Goal: Transaction & Acquisition: Purchase product/service

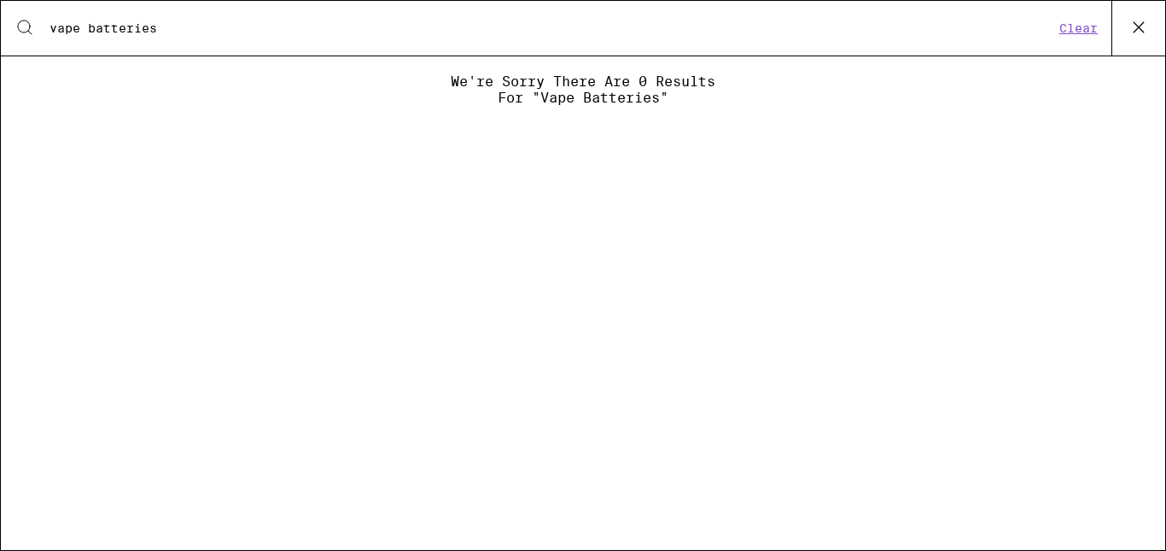
click at [298, 33] on input "vape batteries" at bounding box center [552, 27] width 1006 height 15
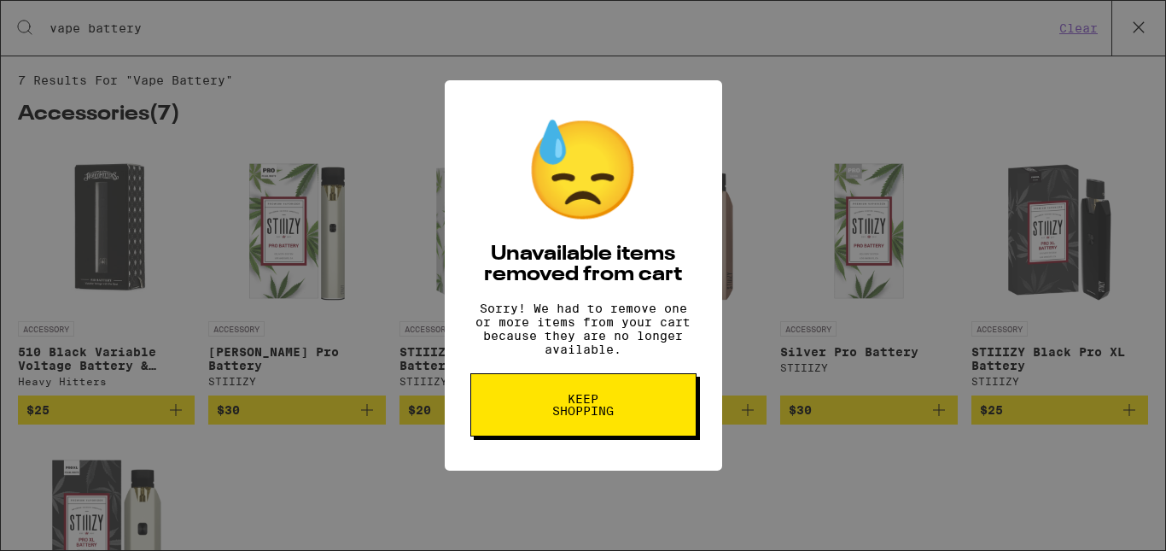
type input "vape battery"
click at [493, 412] on button "Keep Shopping" at bounding box center [583, 404] width 226 height 63
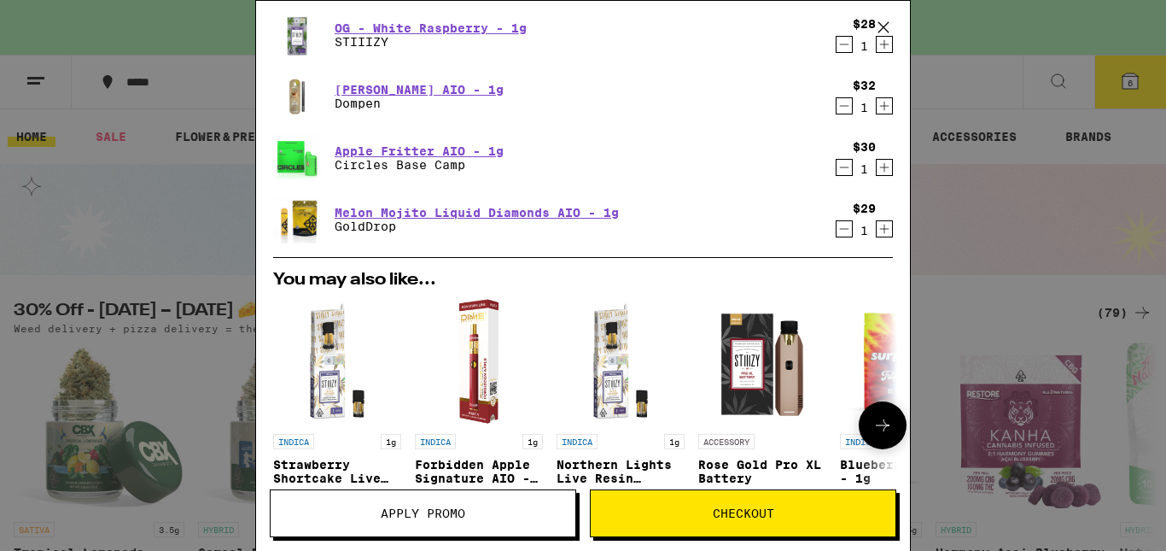
scroll to position [256, 0]
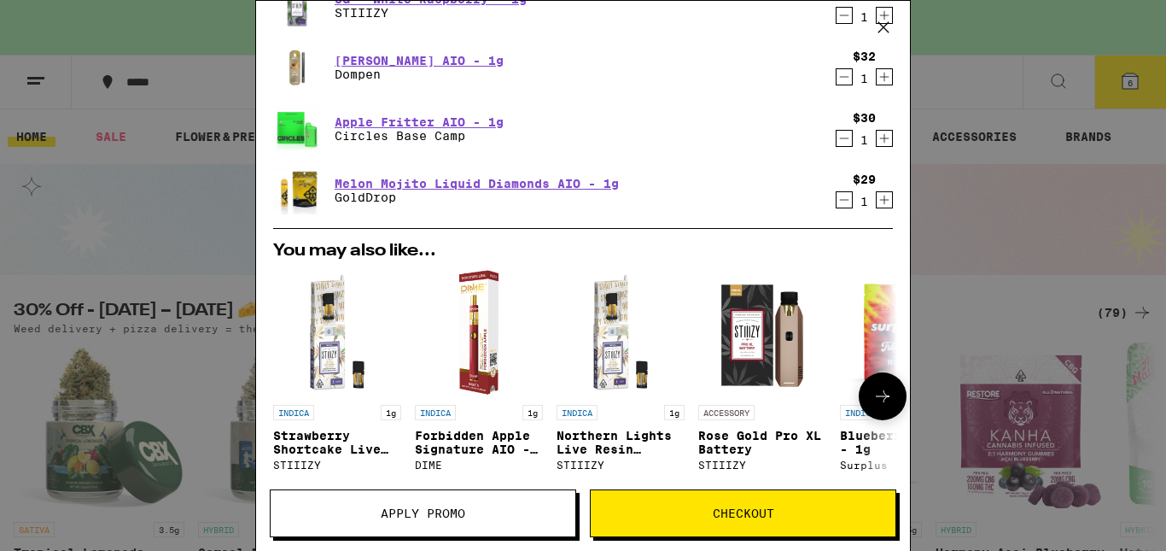
click at [872, 402] on icon at bounding box center [882, 396] width 20 height 20
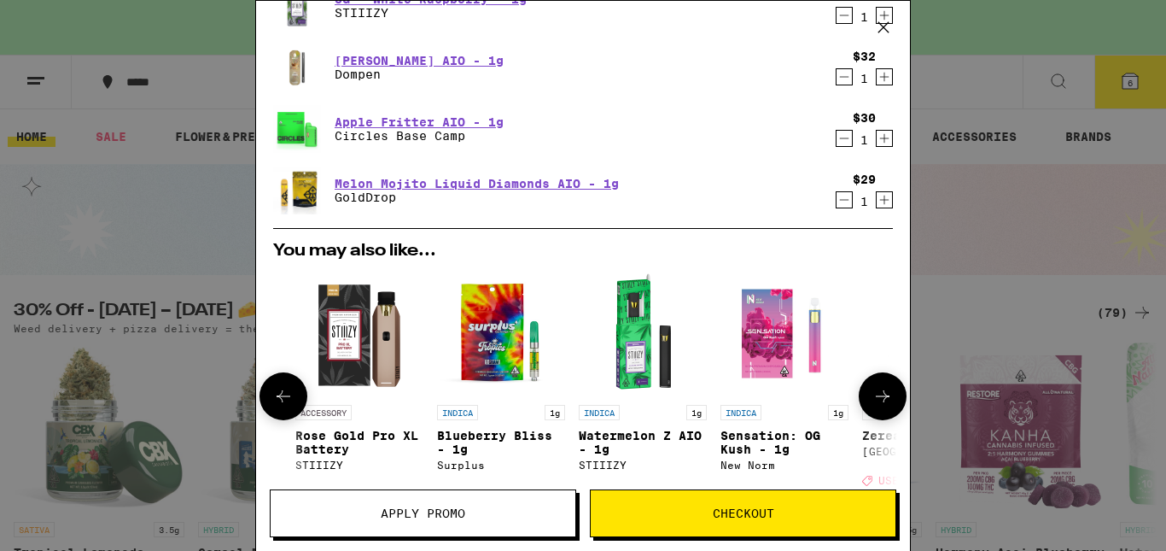
scroll to position [0, 421]
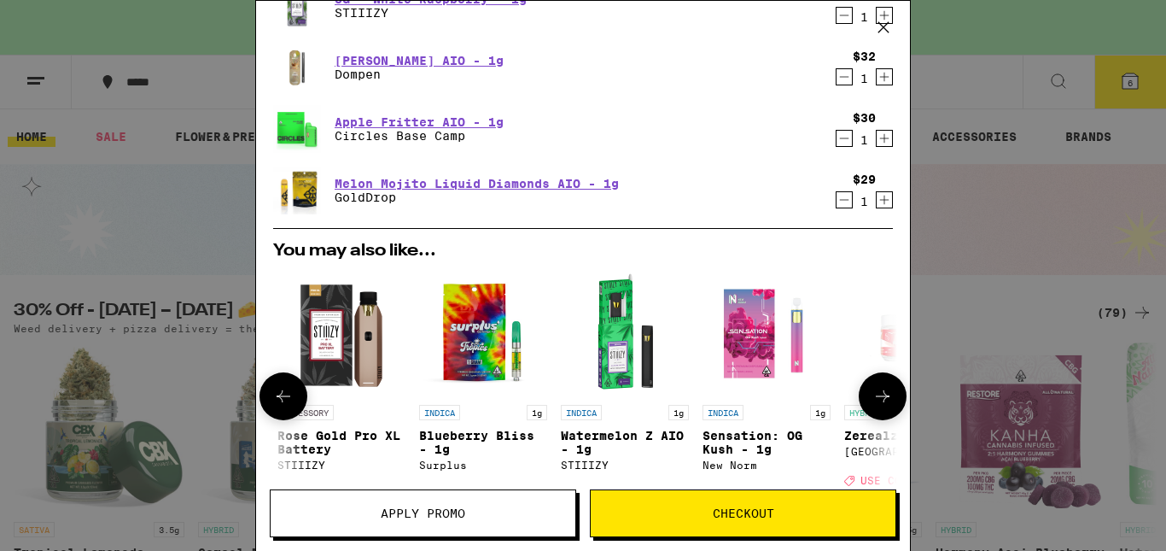
click at [872, 401] on icon at bounding box center [882, 396] width 20 height 20
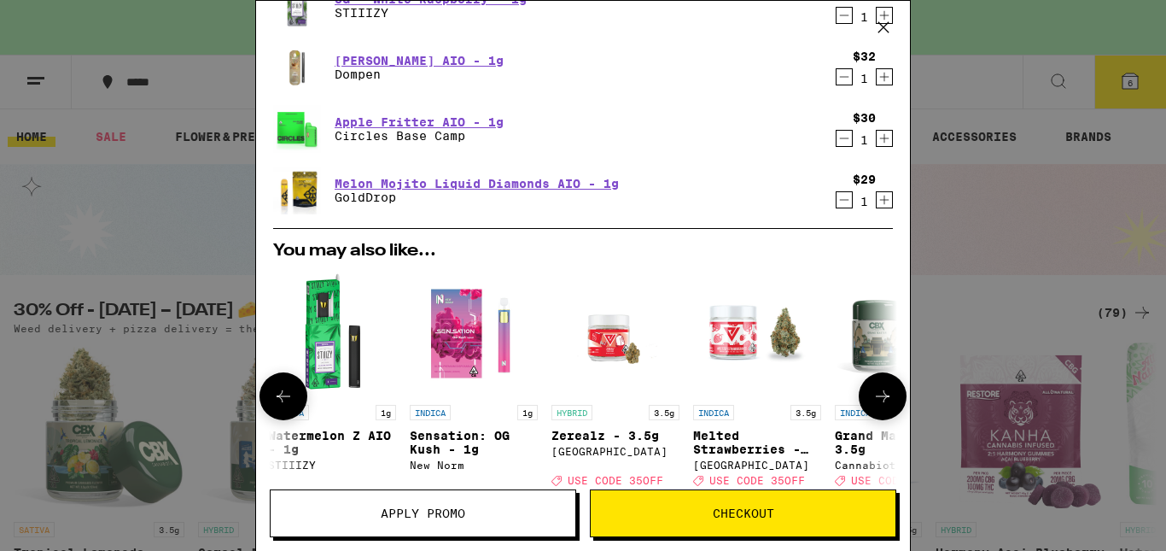
scroll to position [0, 810]
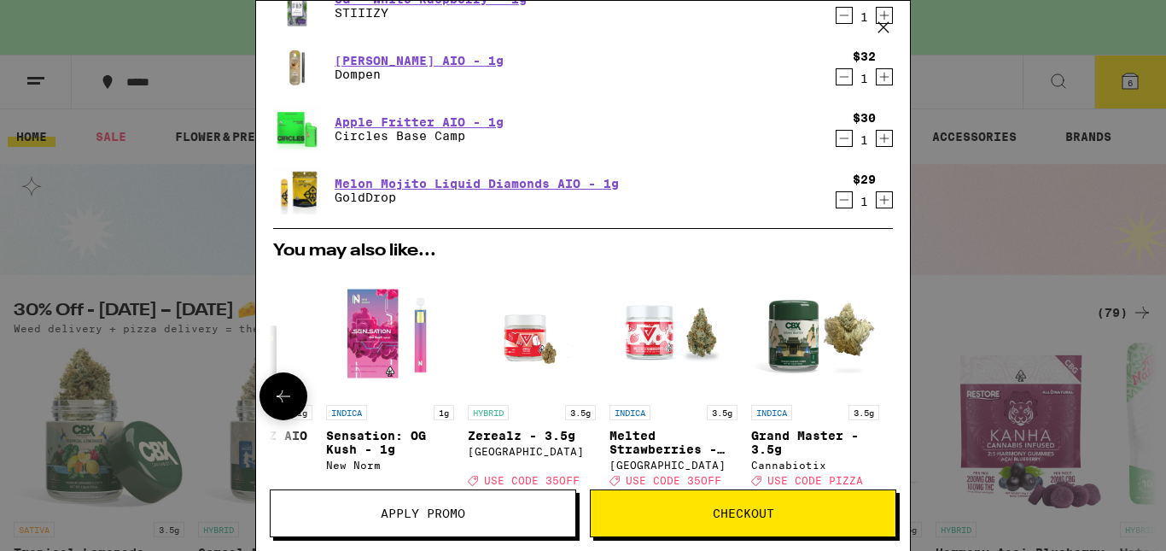
click at [371, 450] on p "Sensation: OG Kush - 1g" at bounding box center [390, 442] width 128 height 27
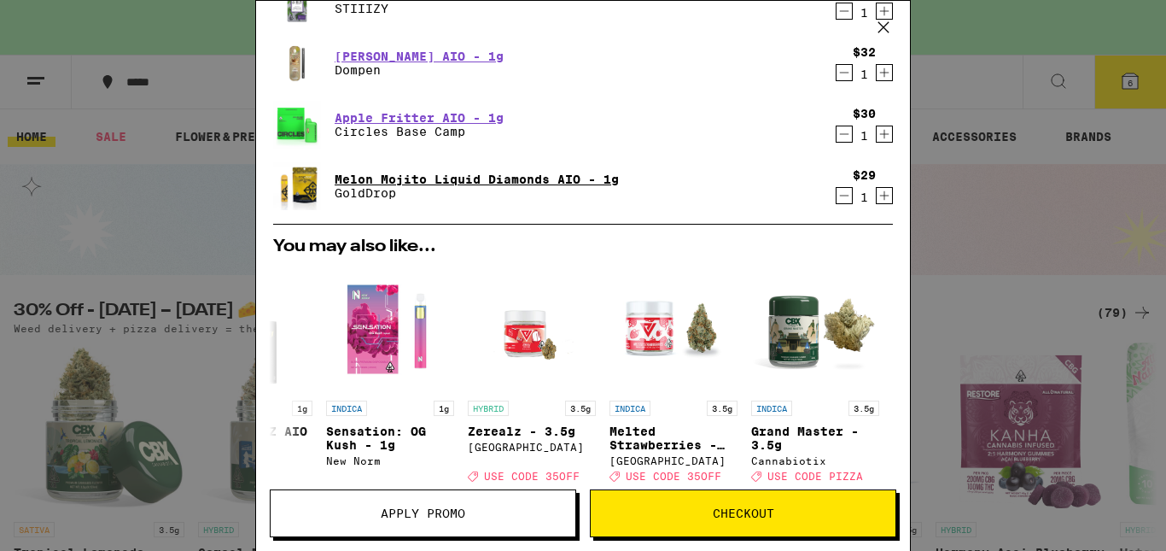
click at [400, 182] on link "Melon Mojito Liquid Diamonds AIO - 1g" at bounding box center [477, 179] width 284 height 14
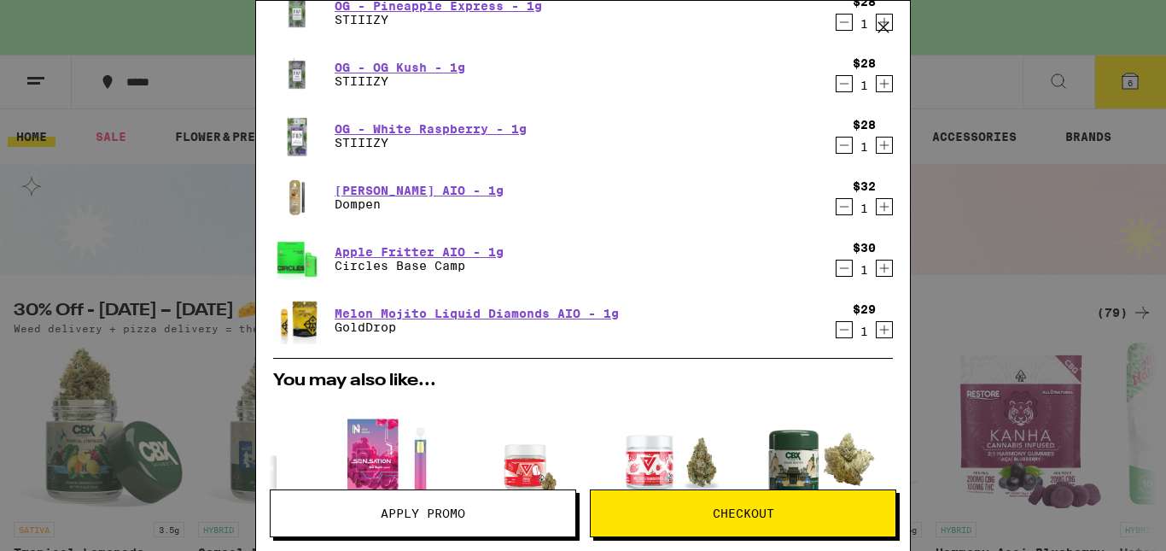
scroll to position [90, 0]
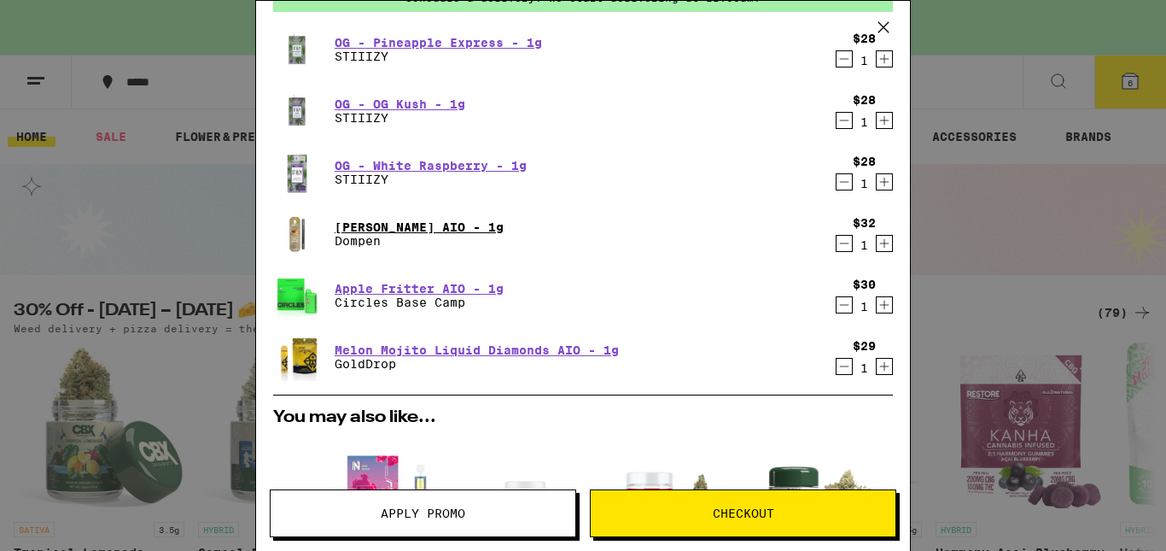
click at [434, 225] on link "[PERSON_NAME] AIO - 1g" at bounding box center [419, 227] width 169 height 14
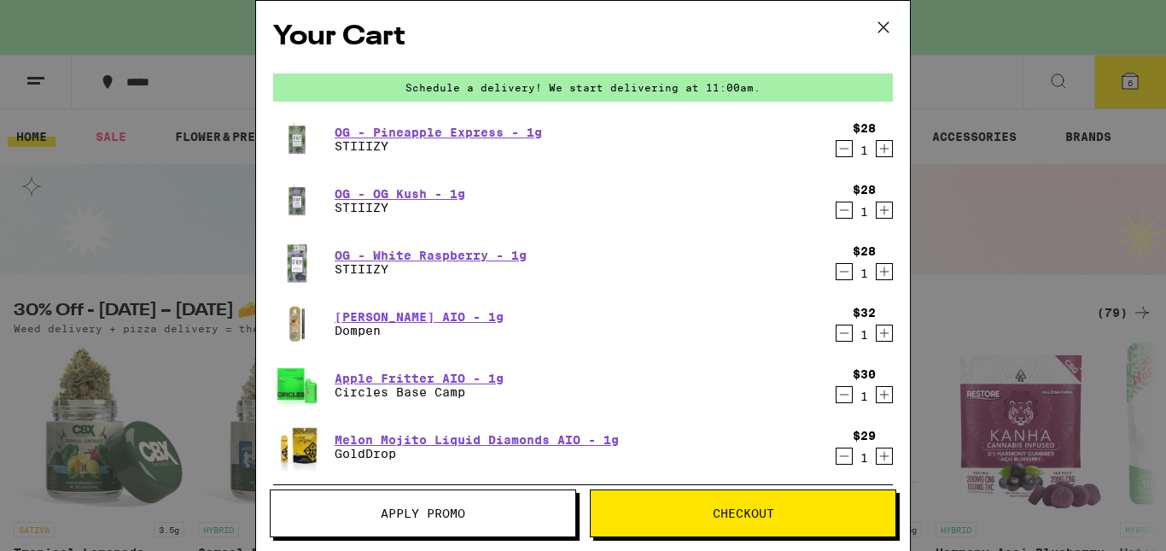
drag, startPoint x: 886, startPoint y: 25, endPoint x: 872, endPoint y: 69, distance: 46.4
click at [886, 25] on icon at bounding box center [883, 27] width 10 height 10
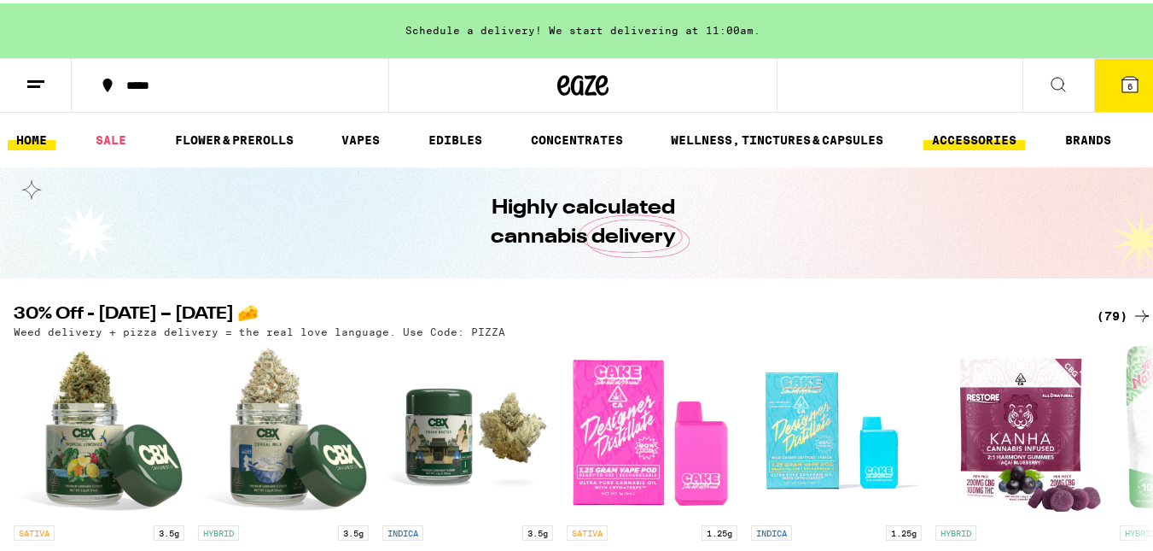
click at [971, 138] on link "ACCESSORIES" at bounding box center [975, 136] width 102 height 20
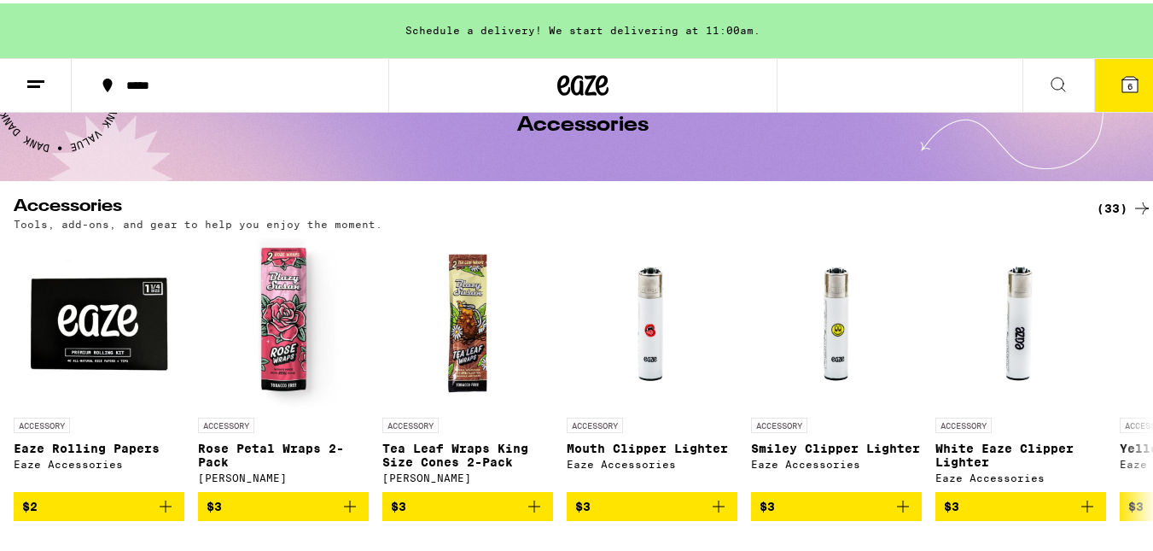
scroll to position [51, 0]
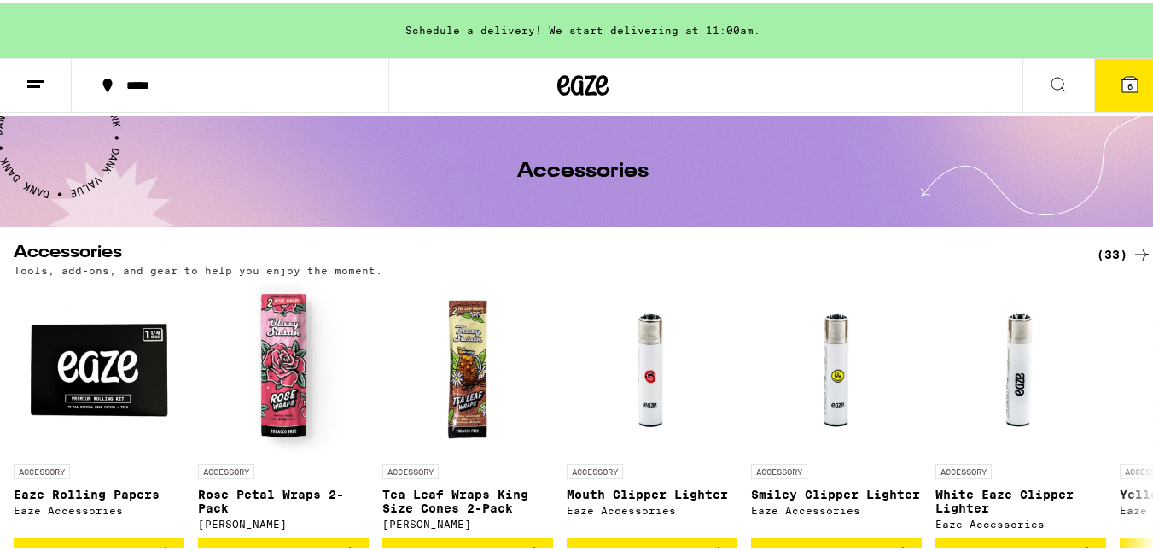
click at [1100, 251] on div "(33)" at bounding box center [1124, 251] width 55 height 20
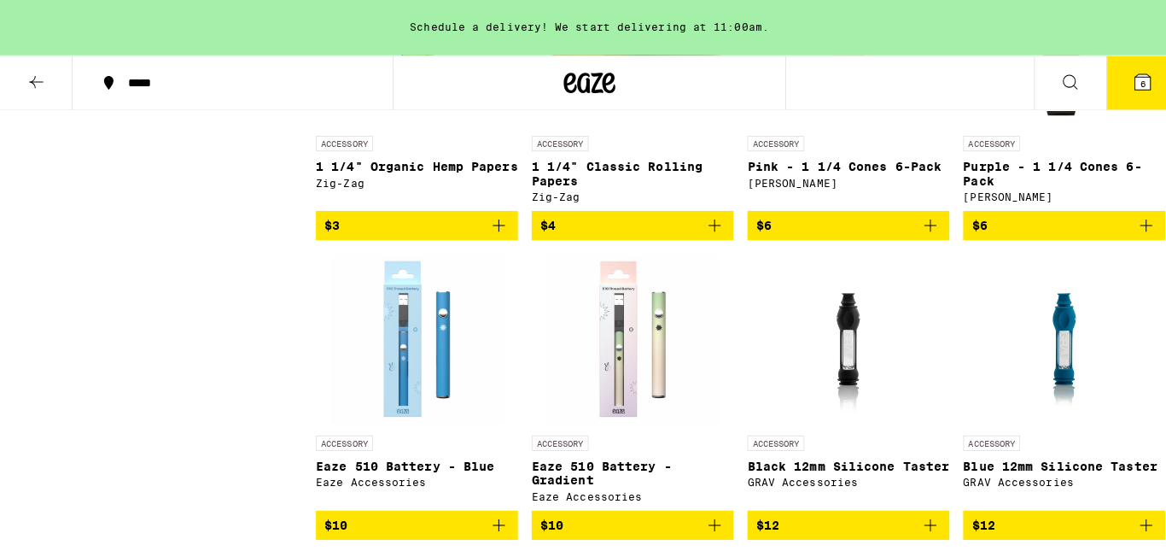
scroll to position [1024, 0]
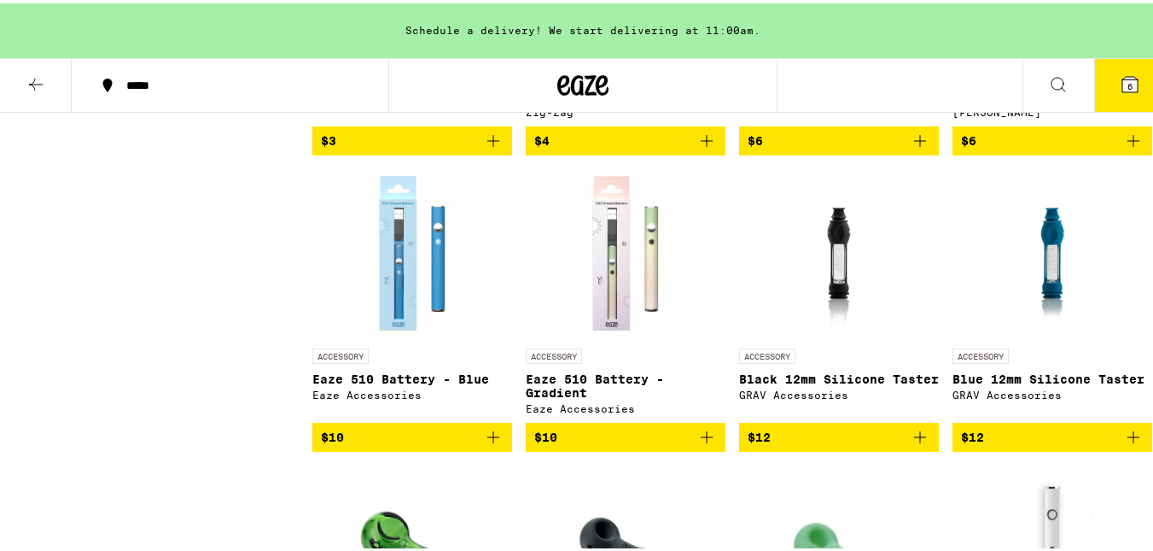
click at [394, 382] on p "Eaze 510 Battery - Blue" at bounding box center [412, 376] width 200 height 14
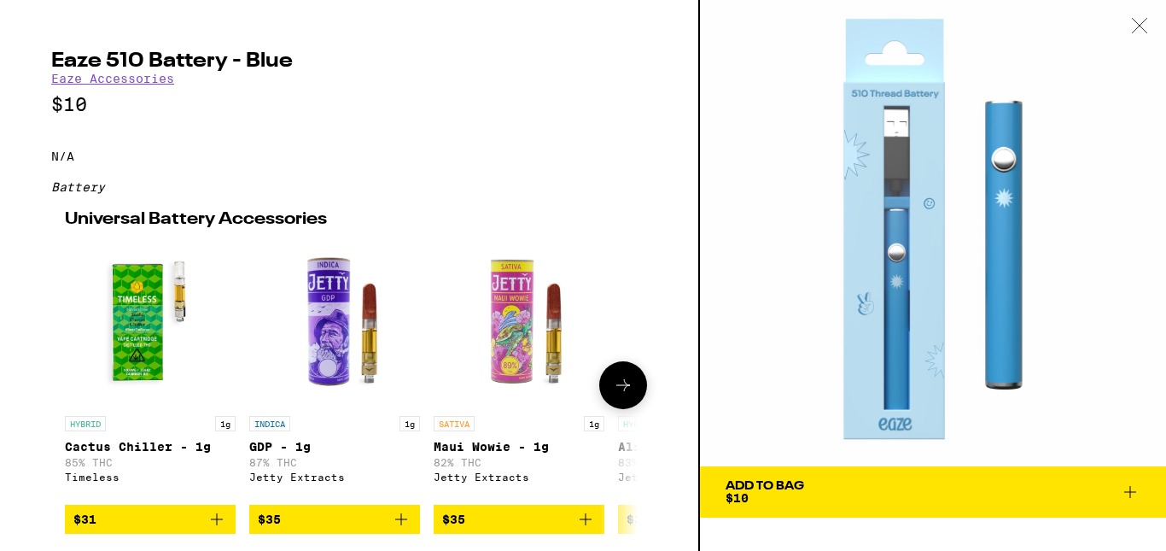
click at [619, 395] on icon at bounding box center [623, 385] width 20 height 20
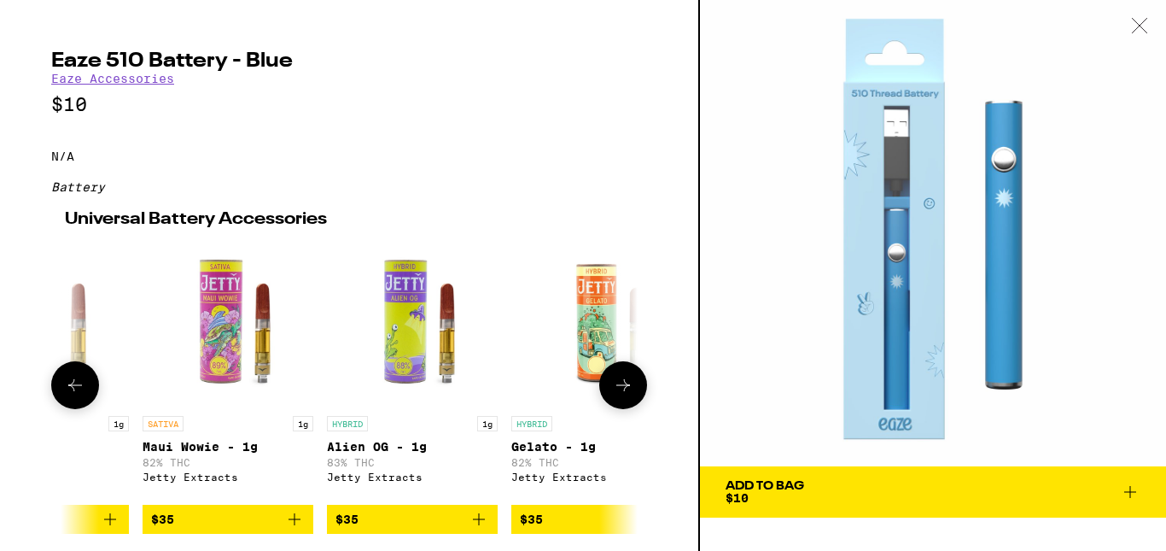
scroll to position [0, 382]
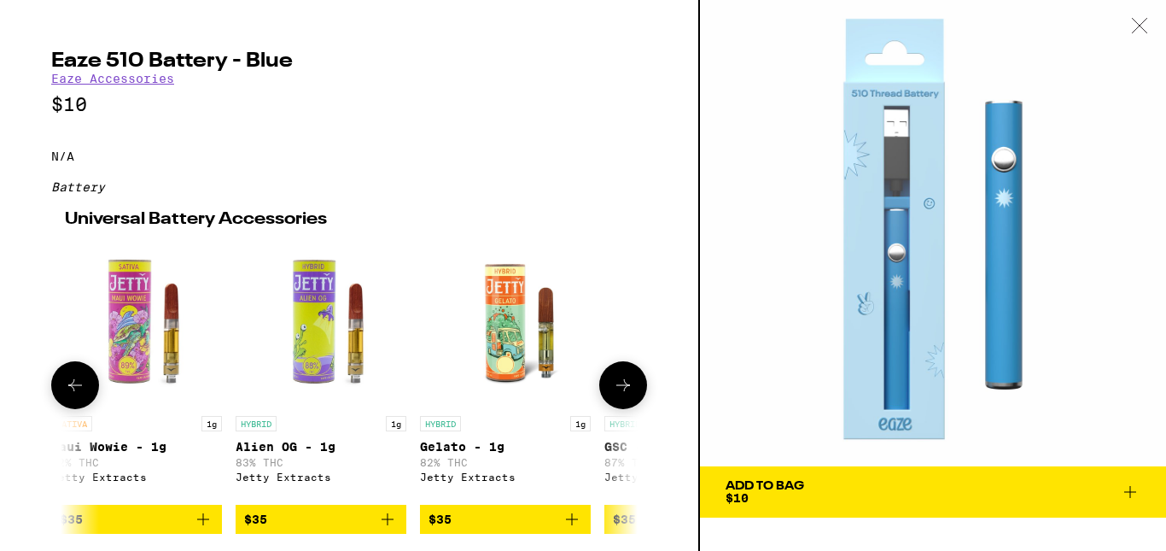
click at [619, 395] on icon at bounding box center [623, 385] width 20 height 20
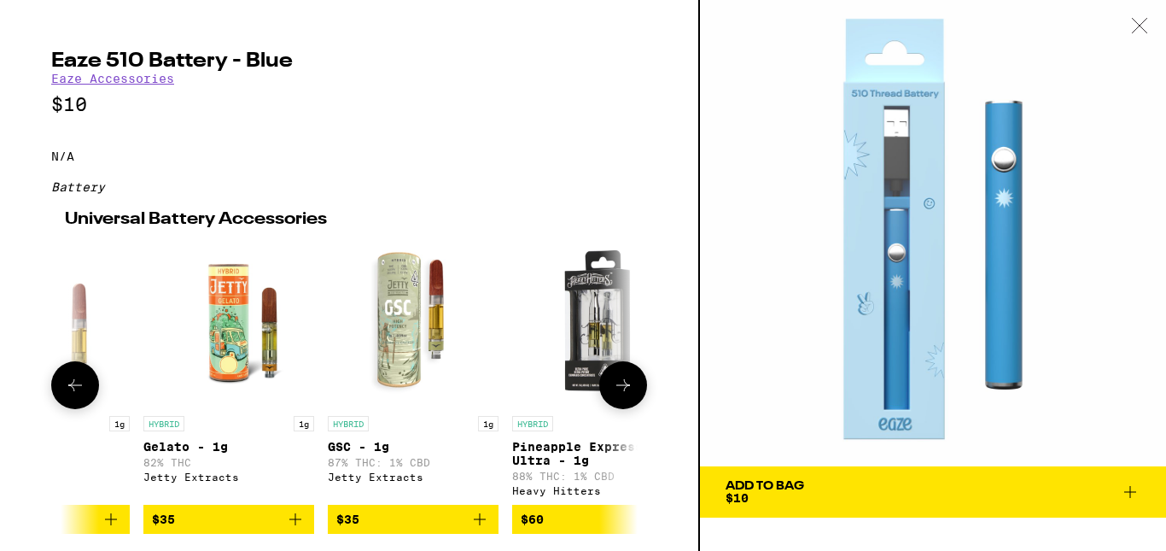
scroll to position [0, 722]
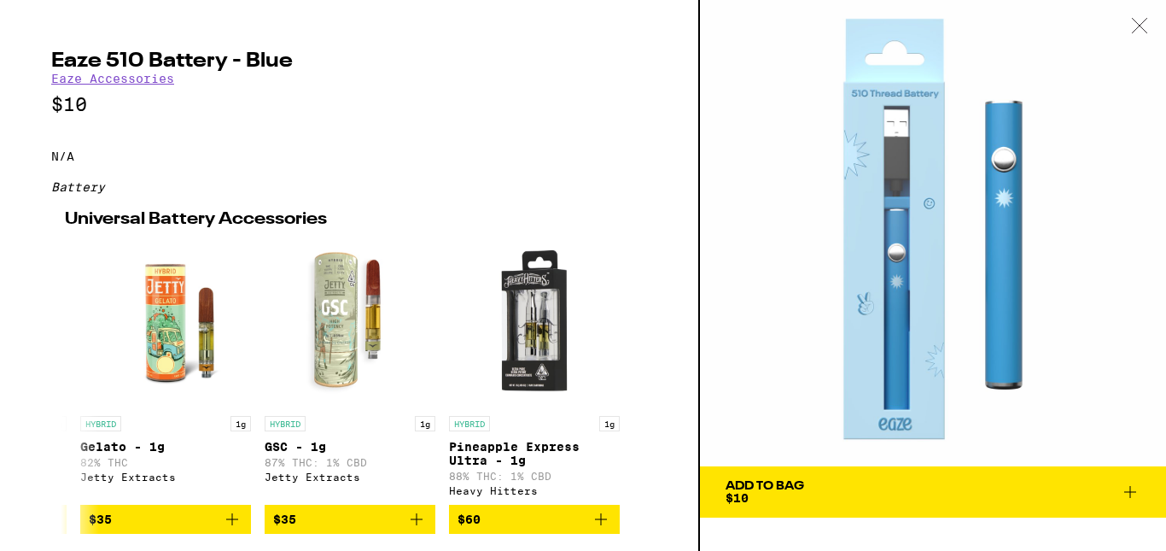
click at [1140, 25] on icon at bounding box center [1139, 25] width 17 height 15
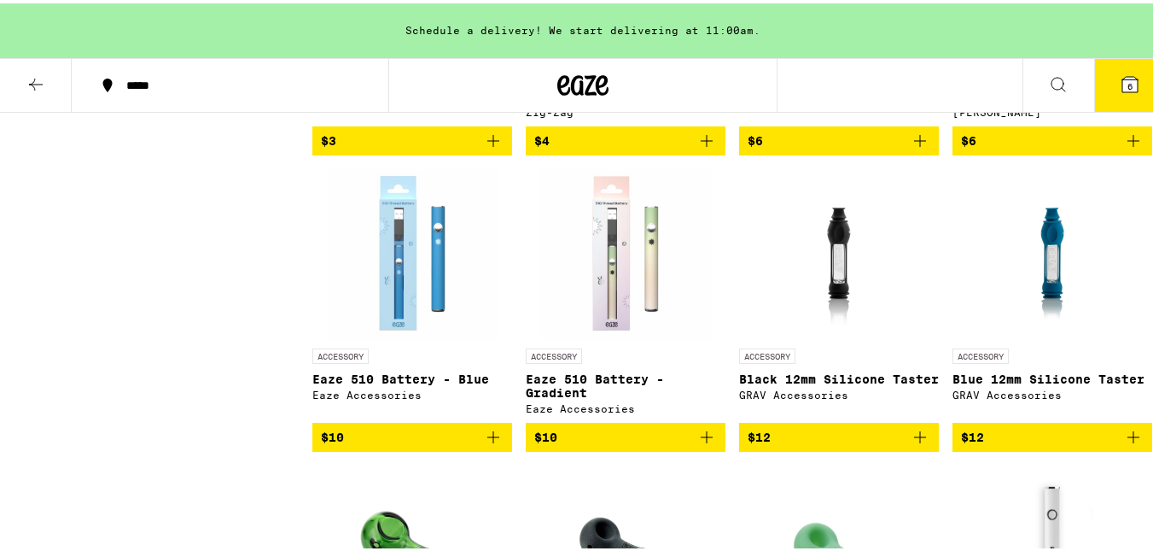
click at [617, 396] on p "Eaze 510 Battery - Gradient" at bounding box center [626, 382] width 200 height 27
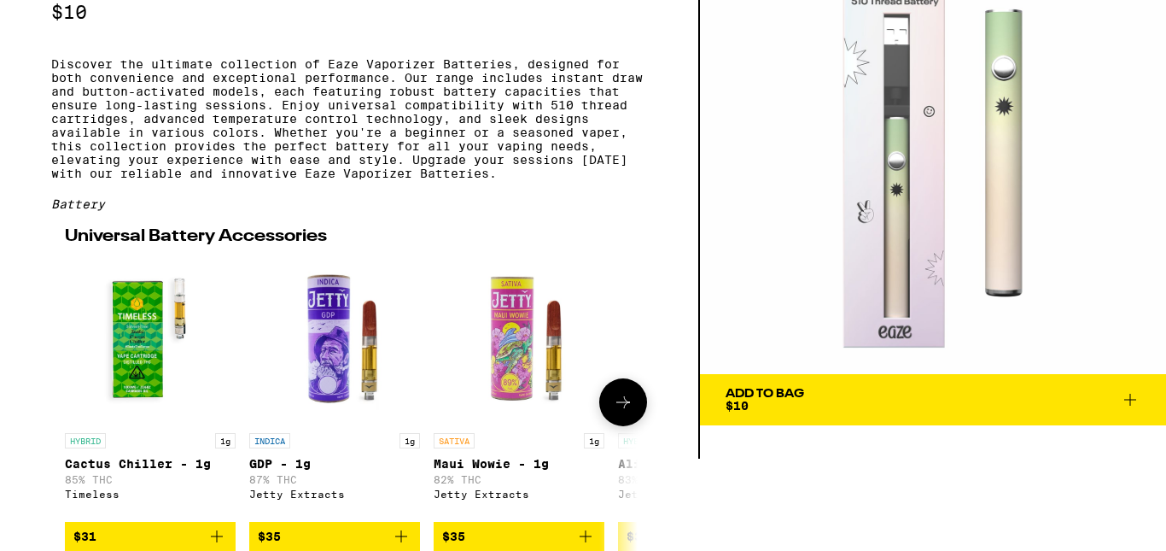
scroll to position [124, 0]
click at [1124, 389] on icon at bounding box center [1130, 399] width 20 height 20
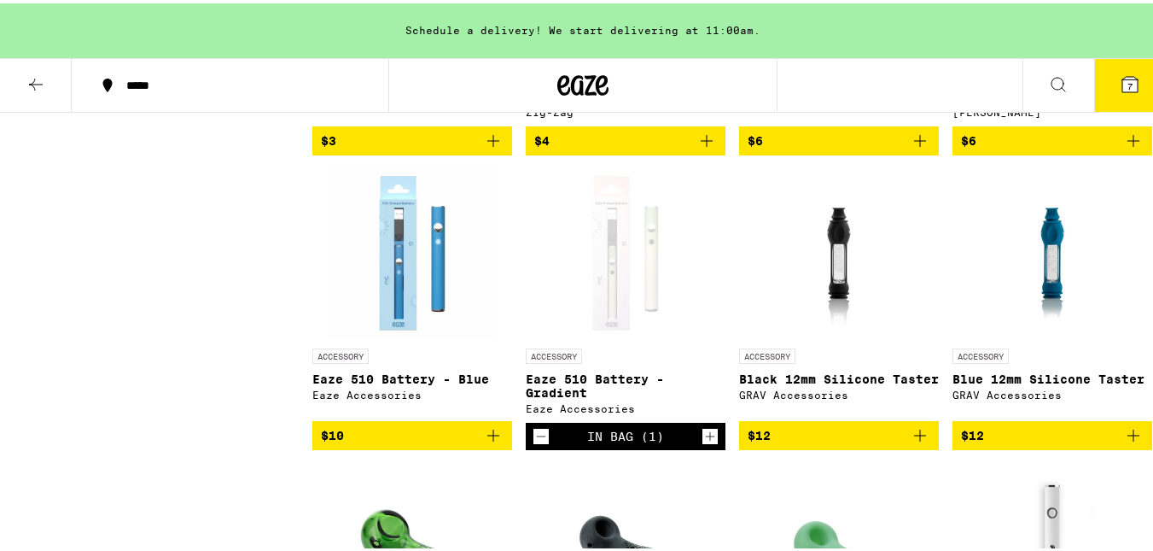
click at [1094, 102] on button "7" at bounding box center [1130, 81] width 72 height 53
